Goal: Information Seeking & Learning: Learn about a topic

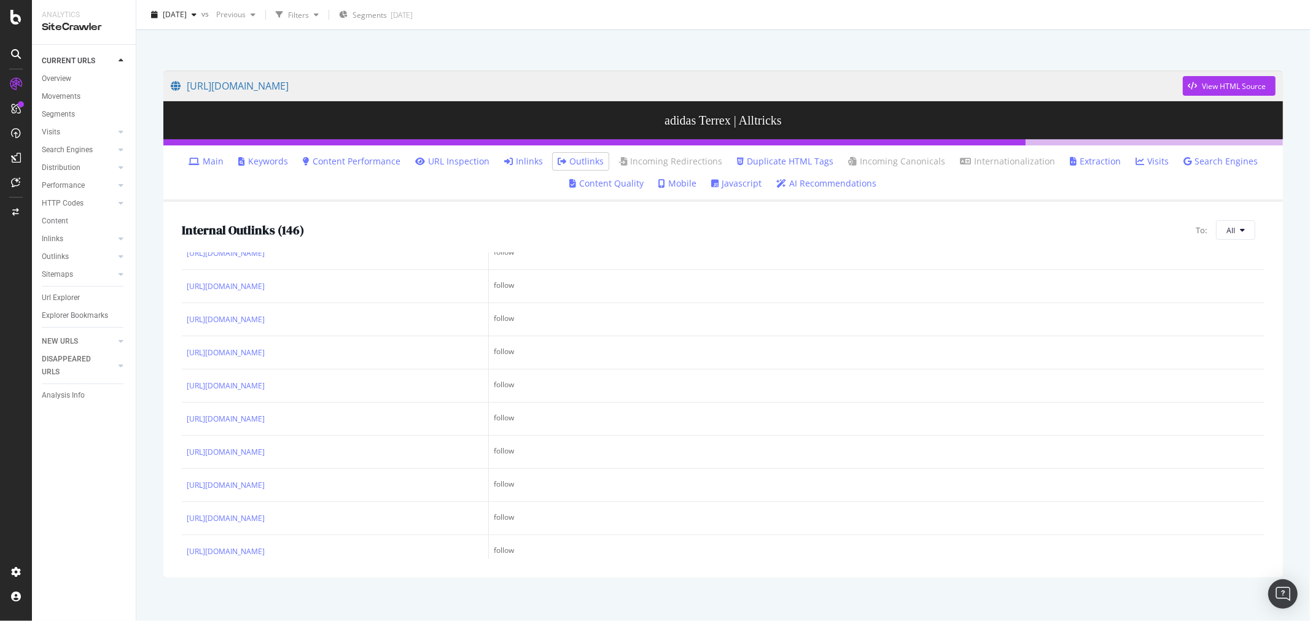
scroll to position [2524, 0]
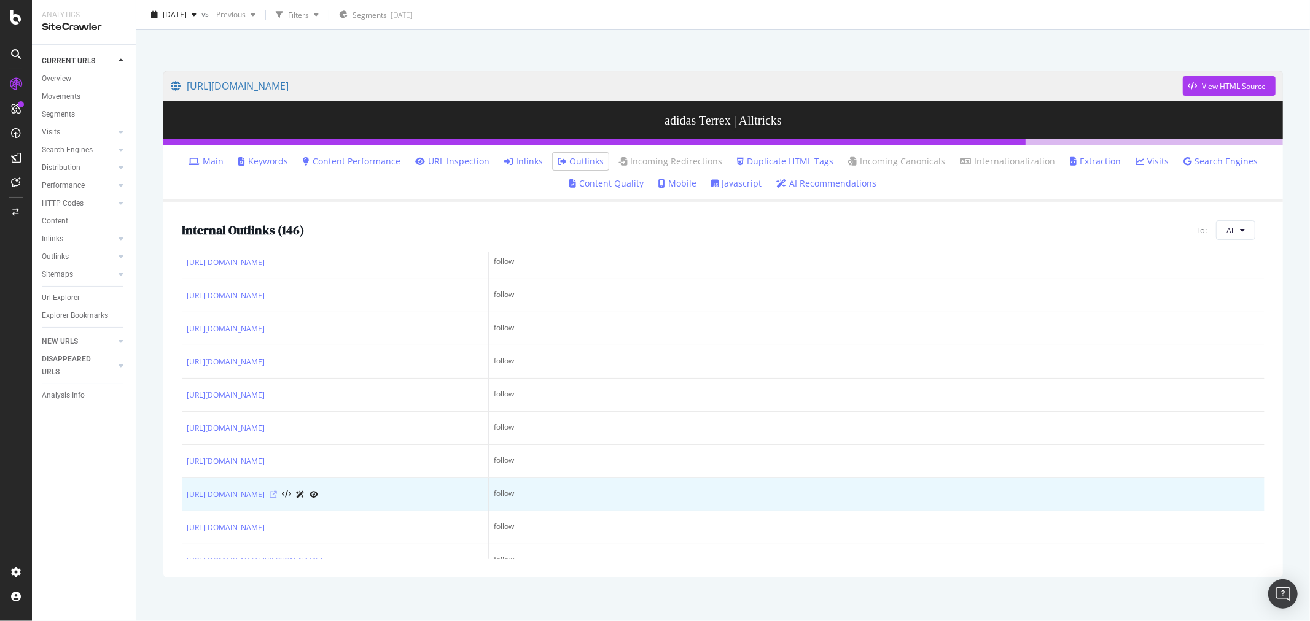
click at [277, 499] on icon at bounding box center [273, 494] width 7 height 7
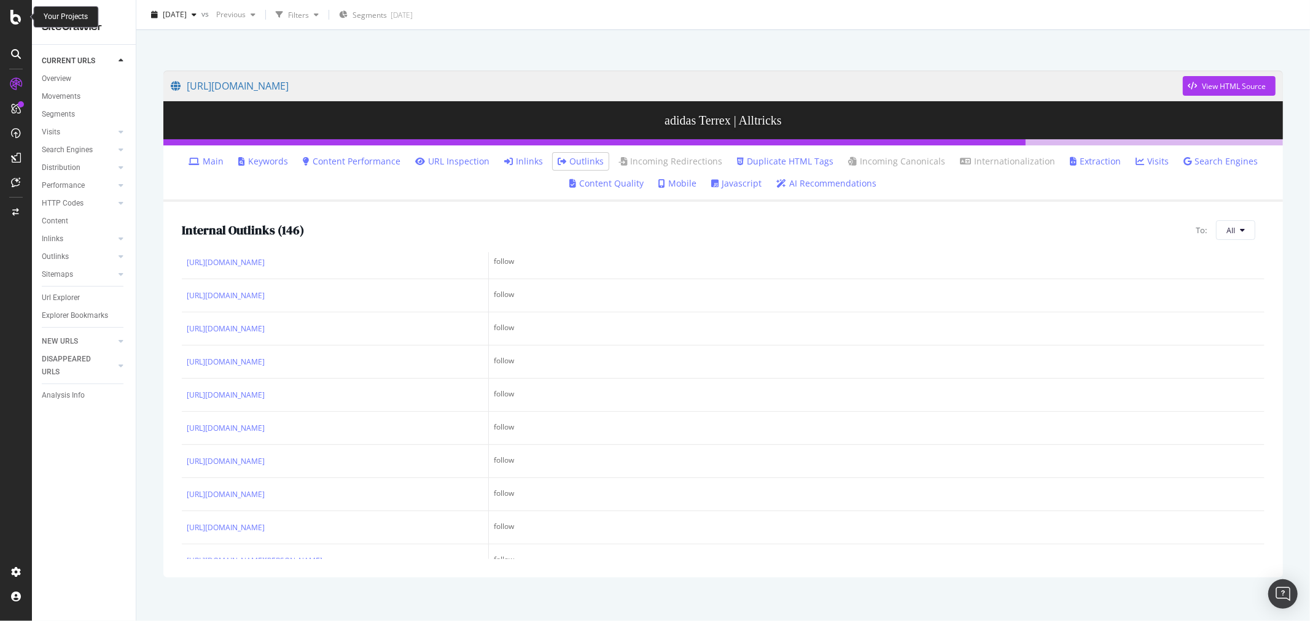
click at [17, 11] on icon at bounding box center [15, 17] width 11 height 15
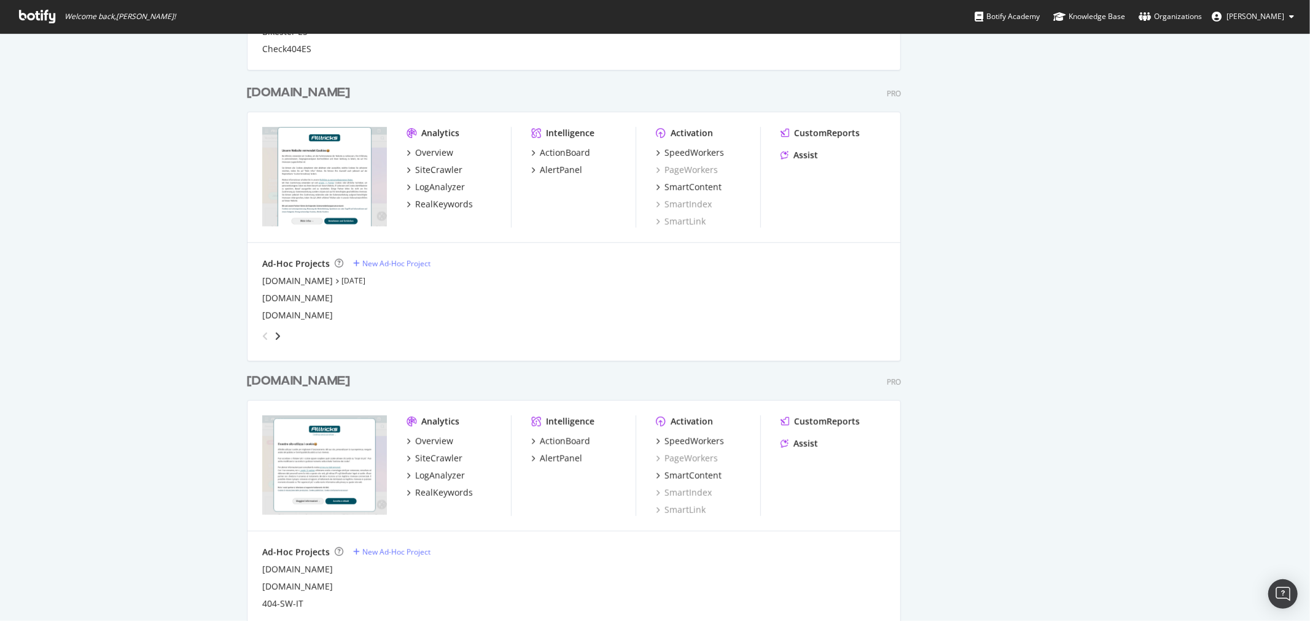
scroll to position [614, 0]
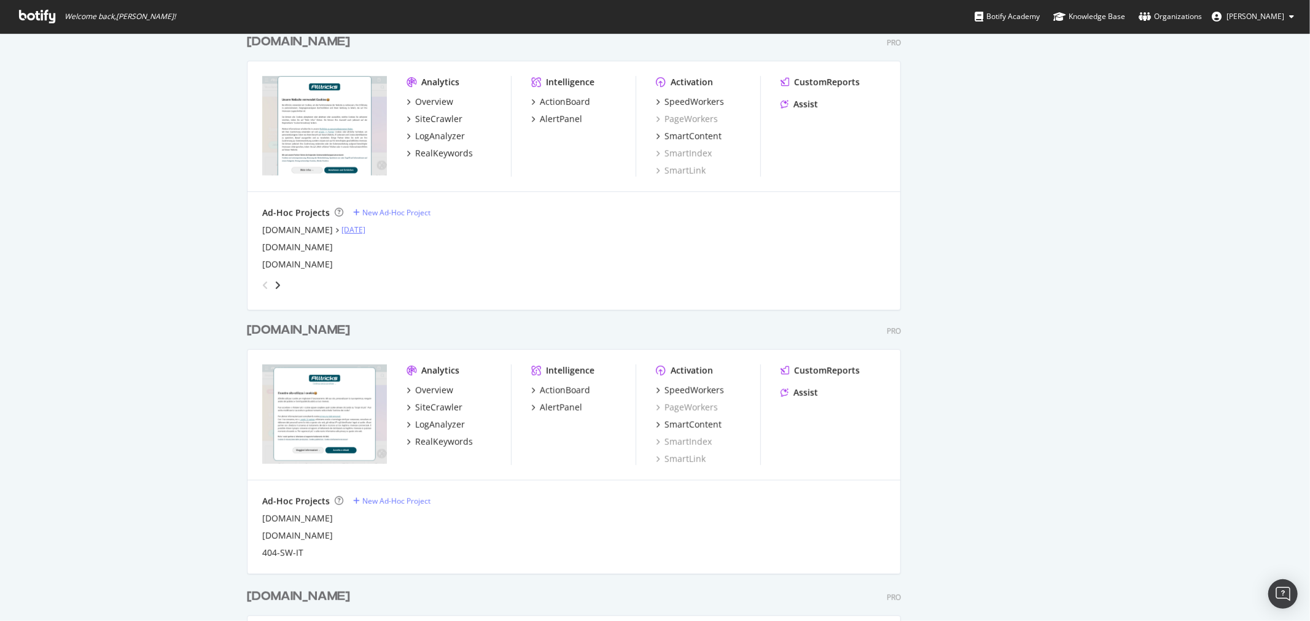
click at [341, 232] on link "[DATE]" at bounding box center [353, 230] width 24 height 10
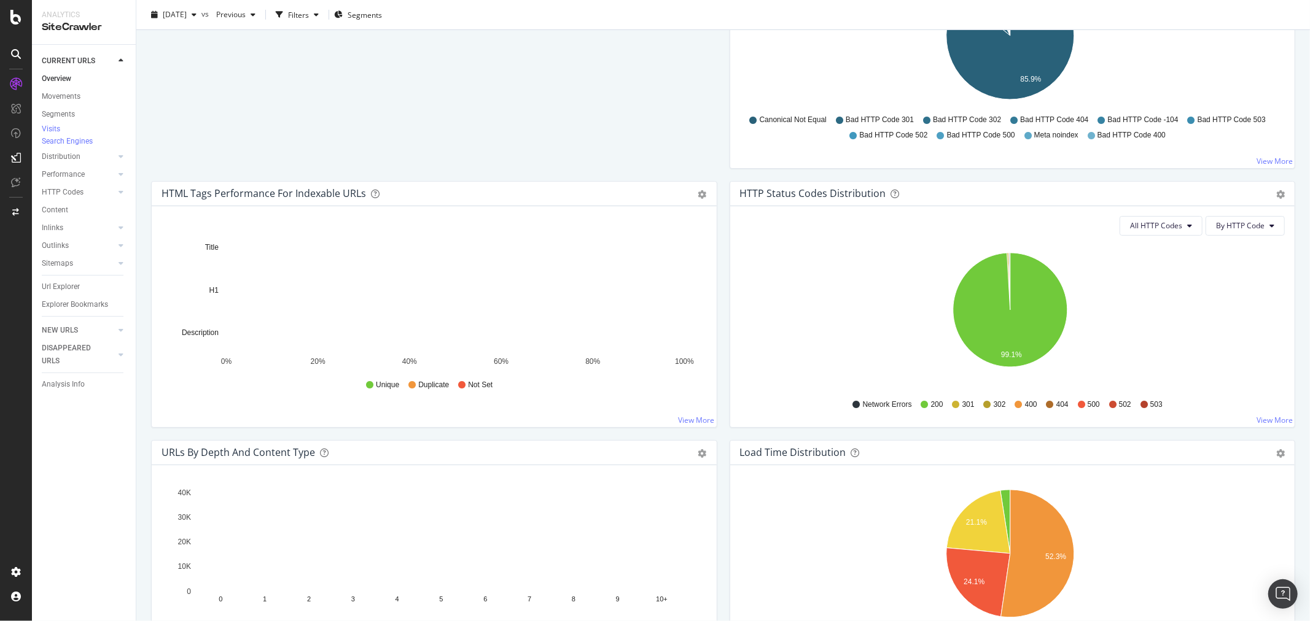
scroll to position [477, 0]
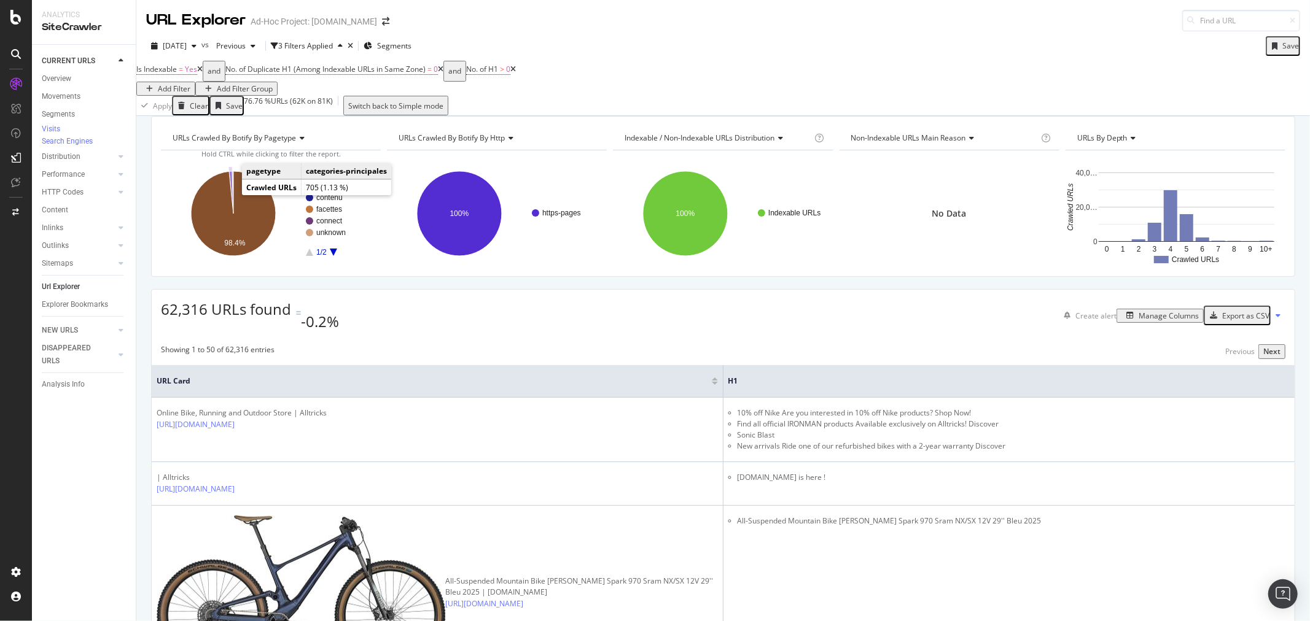
click at [230, 195] on icon "A chart." at bounding box center [231, 192] width 4 height 42
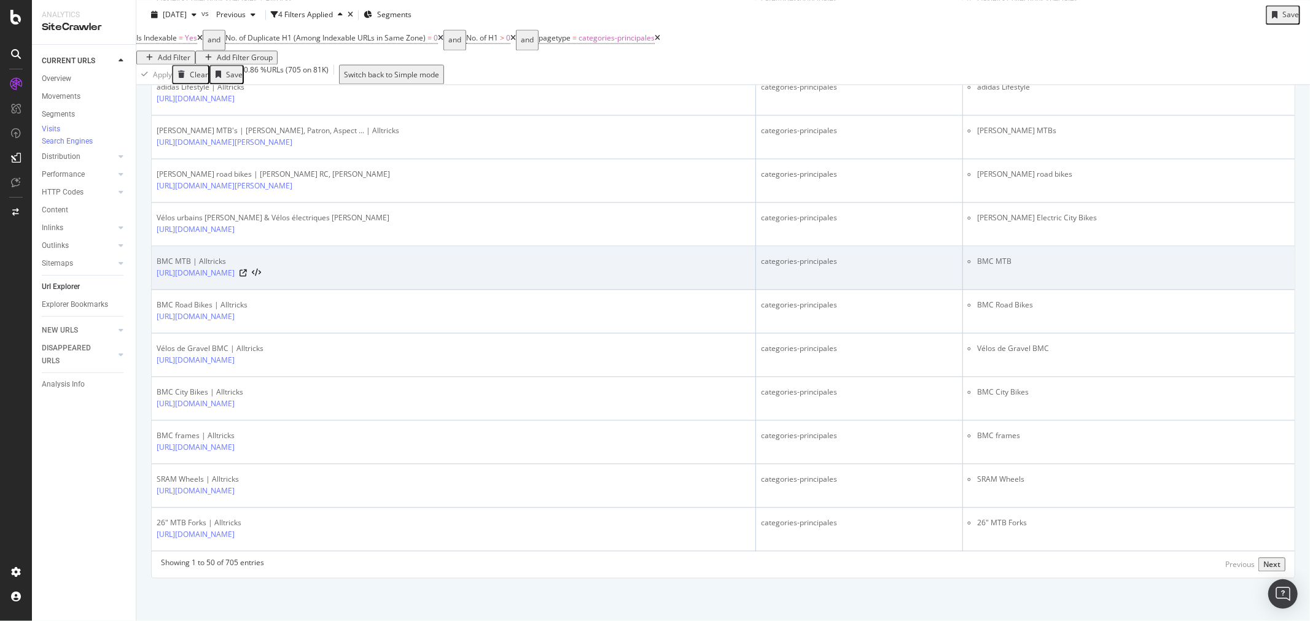
scroll to position [1422, 0]
